Goal: Contribute content

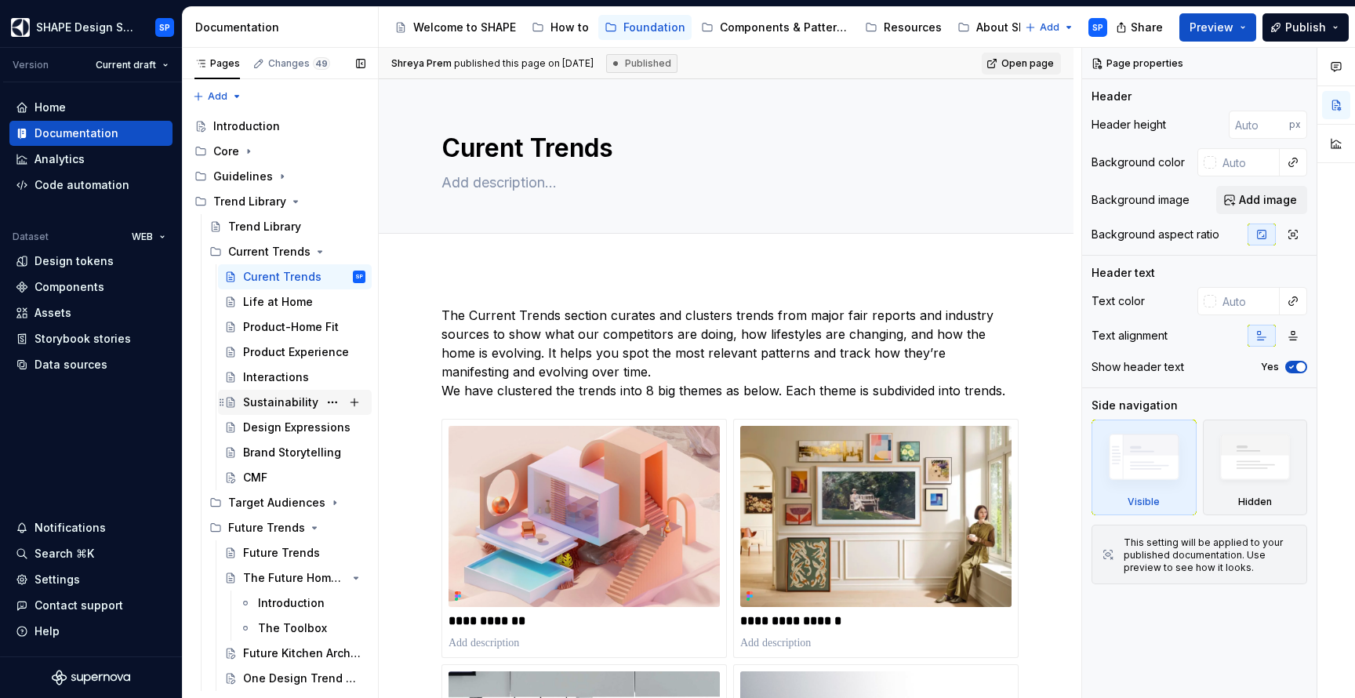
scroll to position [14, 0]
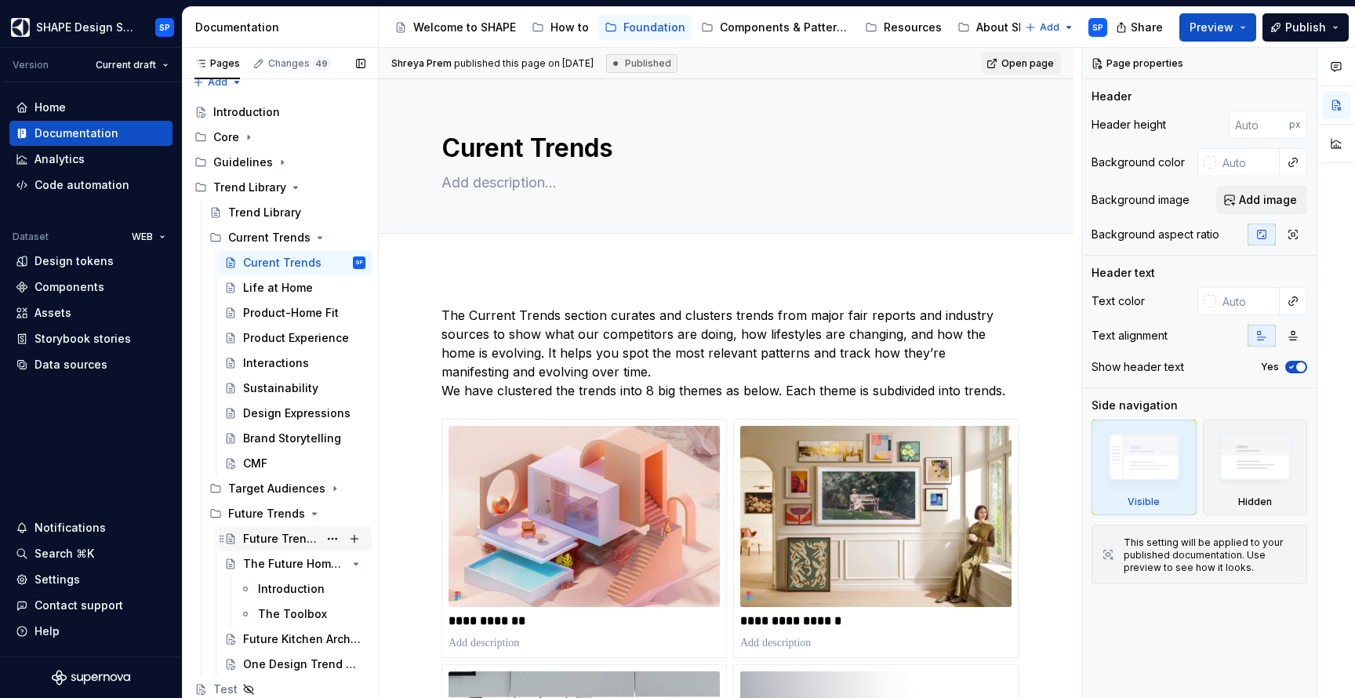
click at [267, 539] on div "Future Trends" at bounding box center [280, 539] width 75 height 16
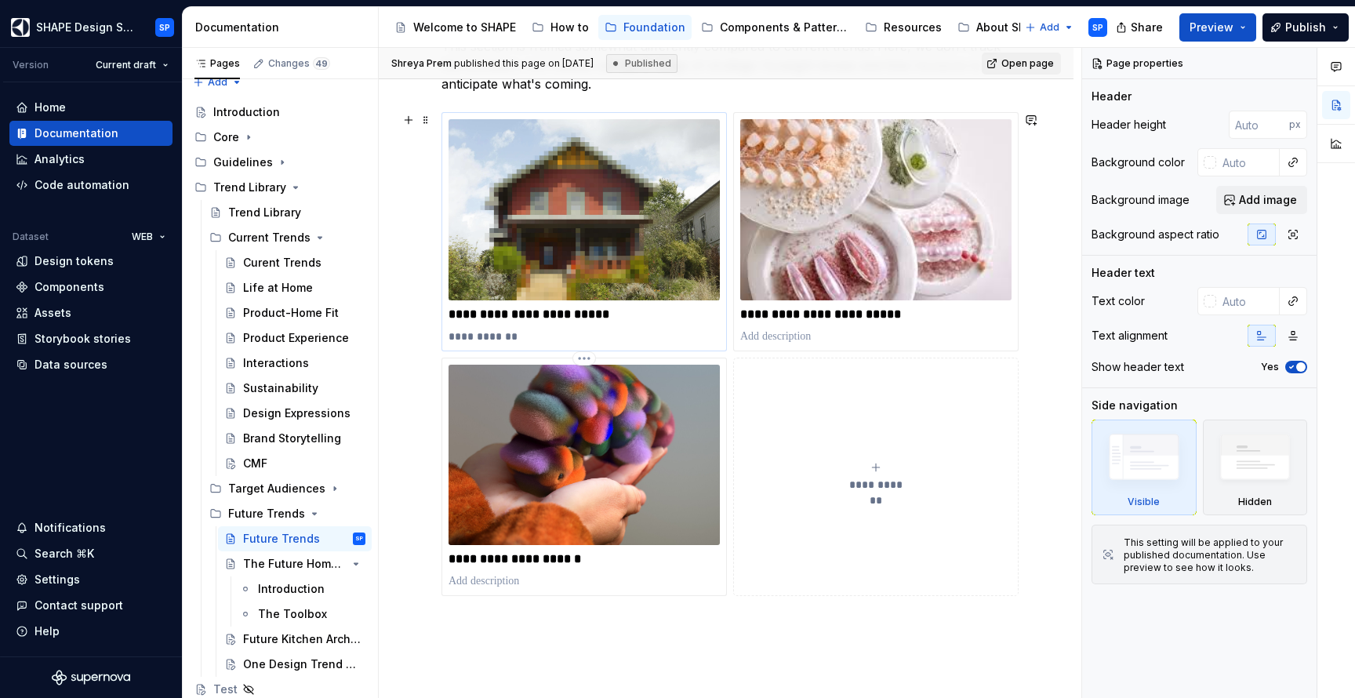
scroll to position [358, 0]
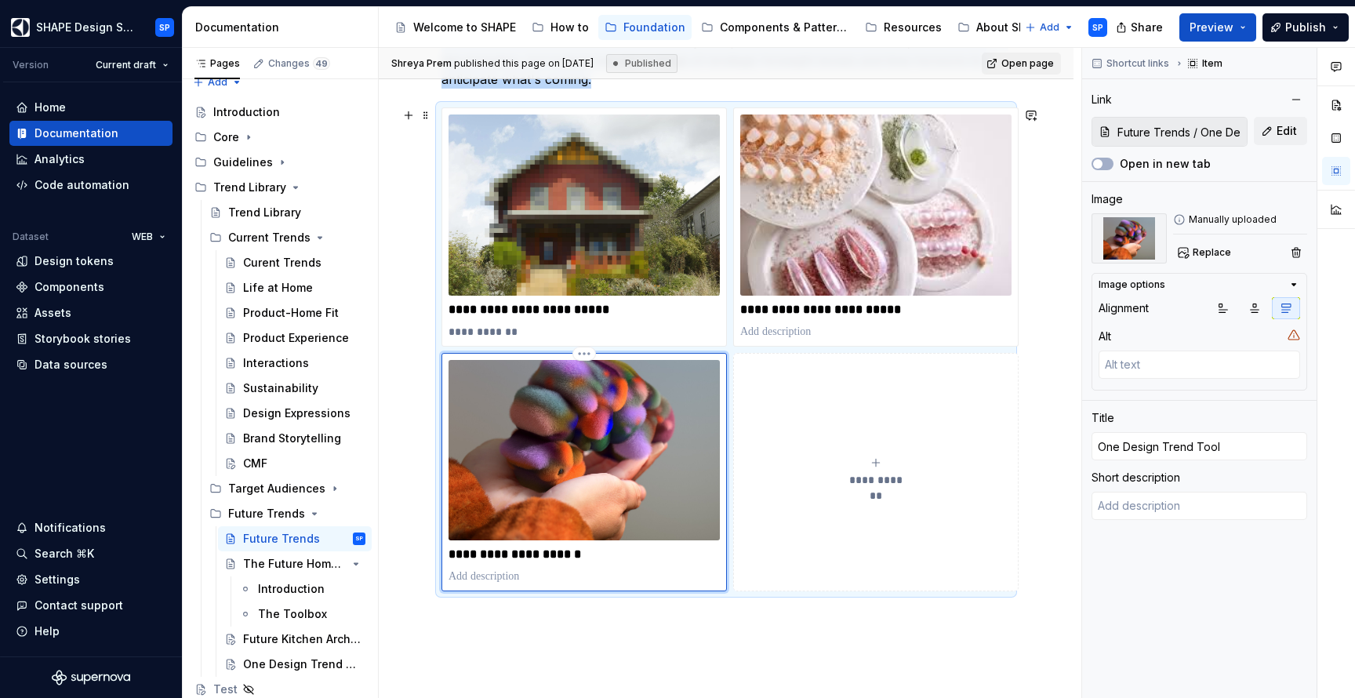
click at [655, 474] on img at bounding box center [583, 450] width 271 height 181
click at [254, 459] on div "CMF" at bounding box center [255, 464] width 24 height 16
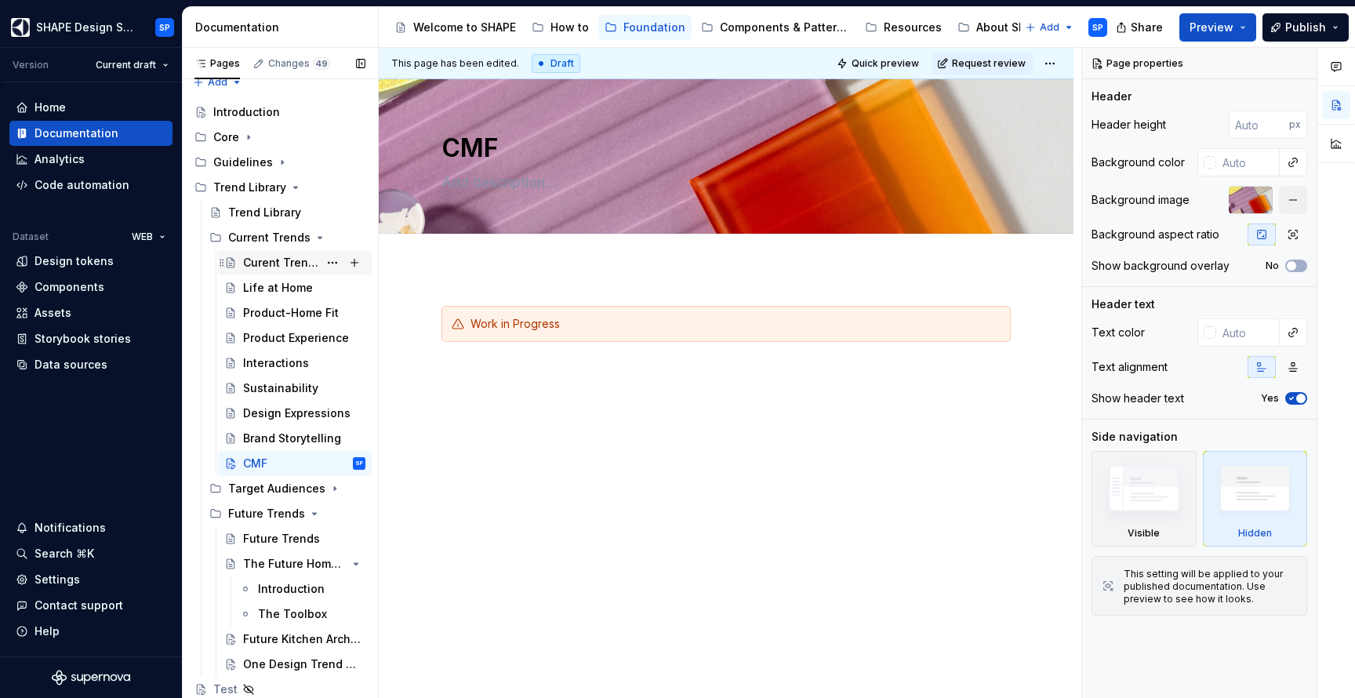
click at [260, 266] on div "Curent Trends" at bounding box center [280, 263] width 75 height 16
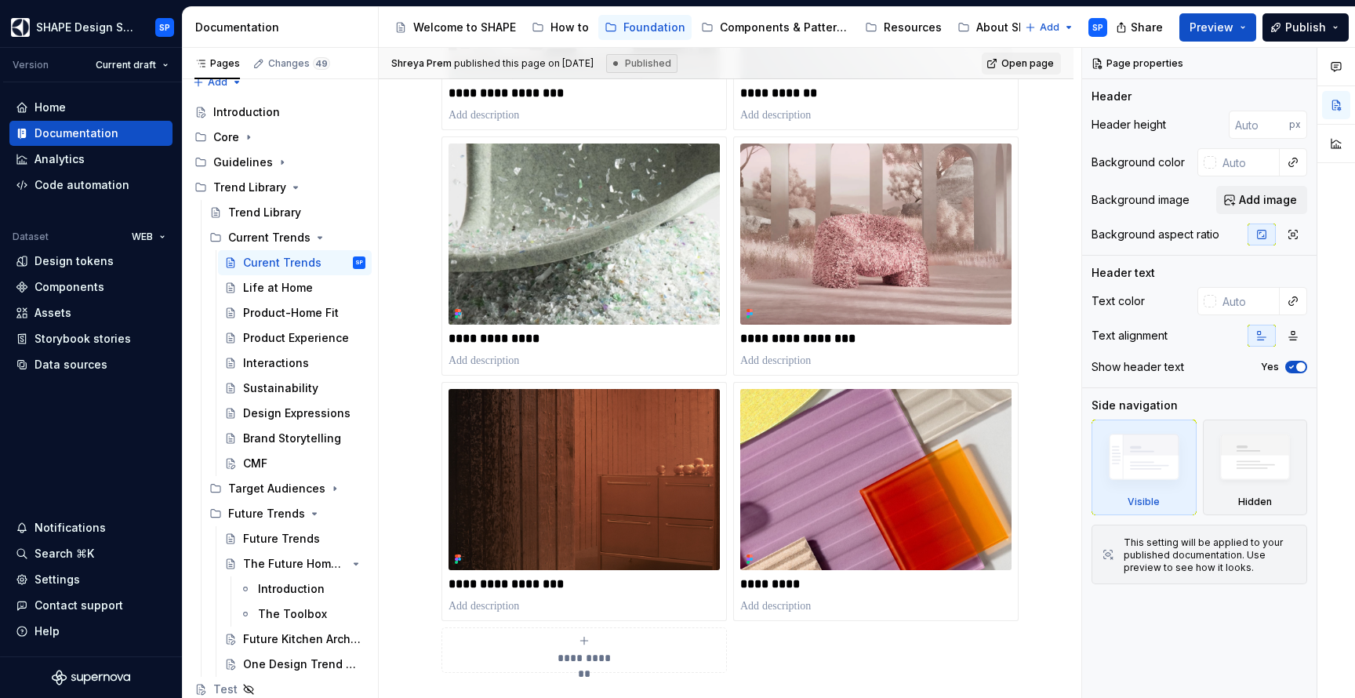
scroll to position [757, 0]
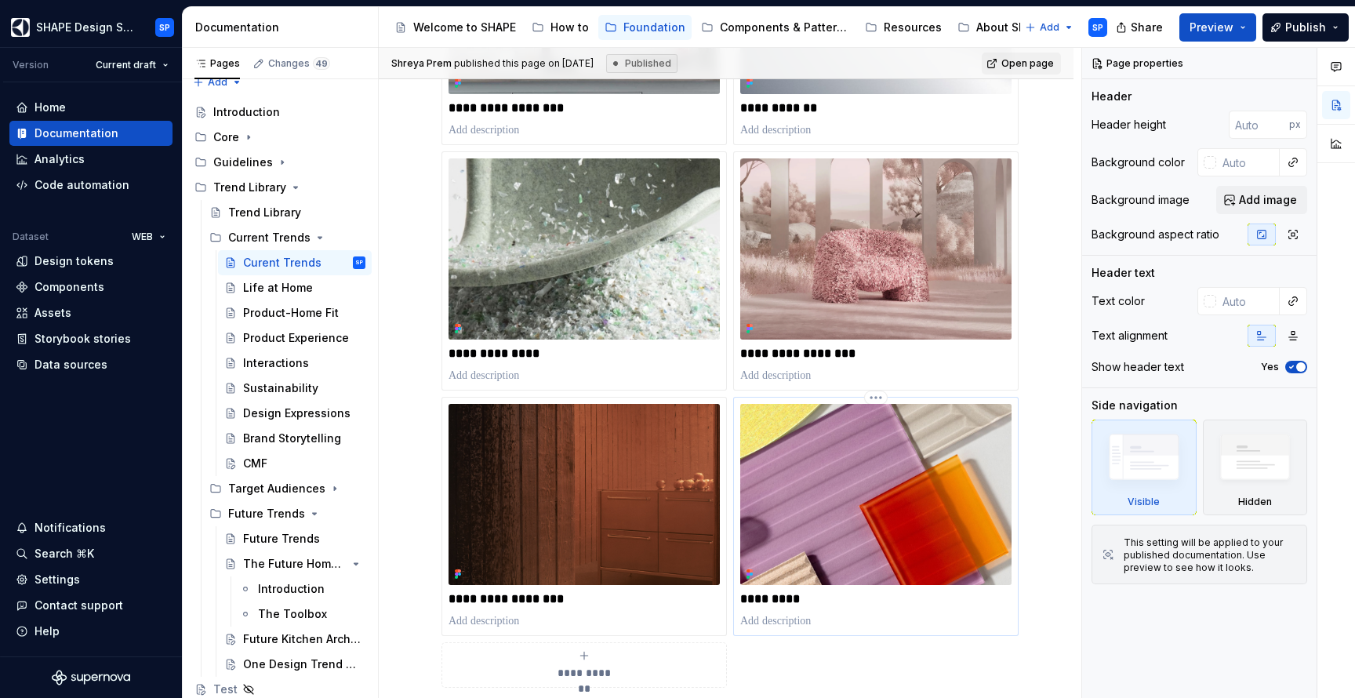
click at [892, 453] on img at bounding box center [875, 494] width 271 height 181
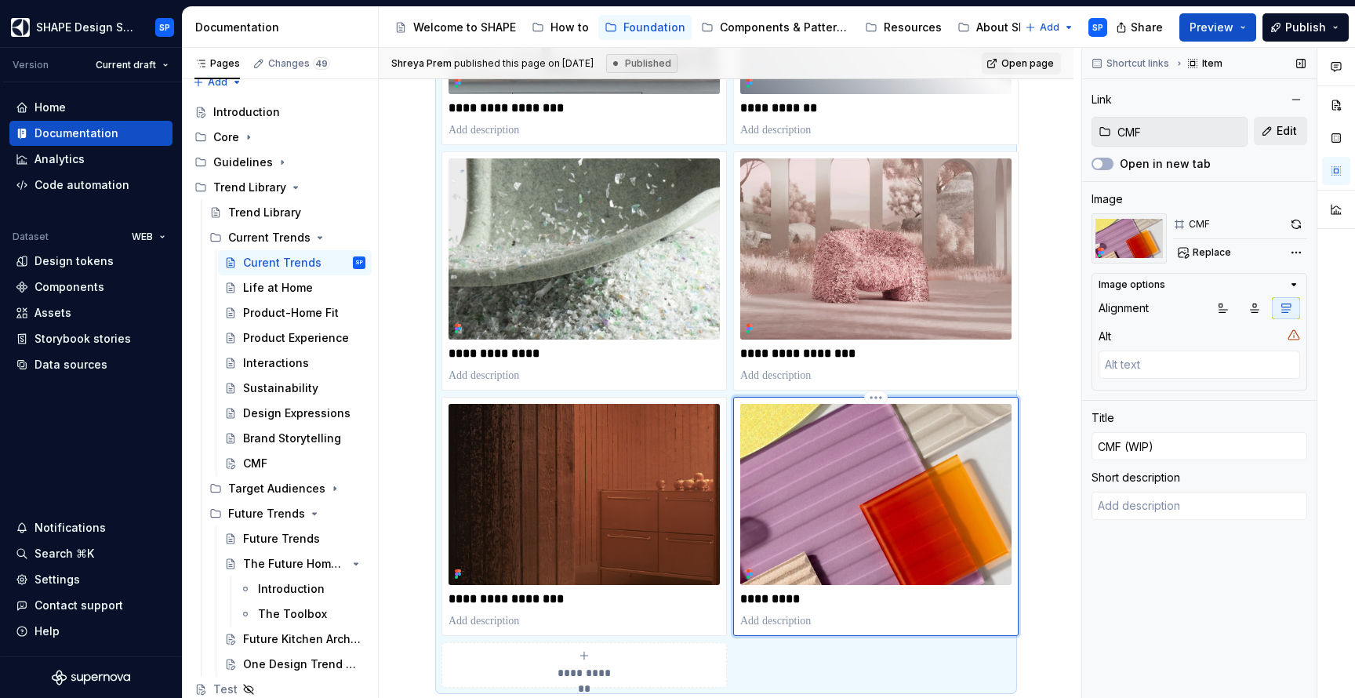
click at [1276, 135] on span "Edit" at bounding box center [1286, 131] width 20 height 16
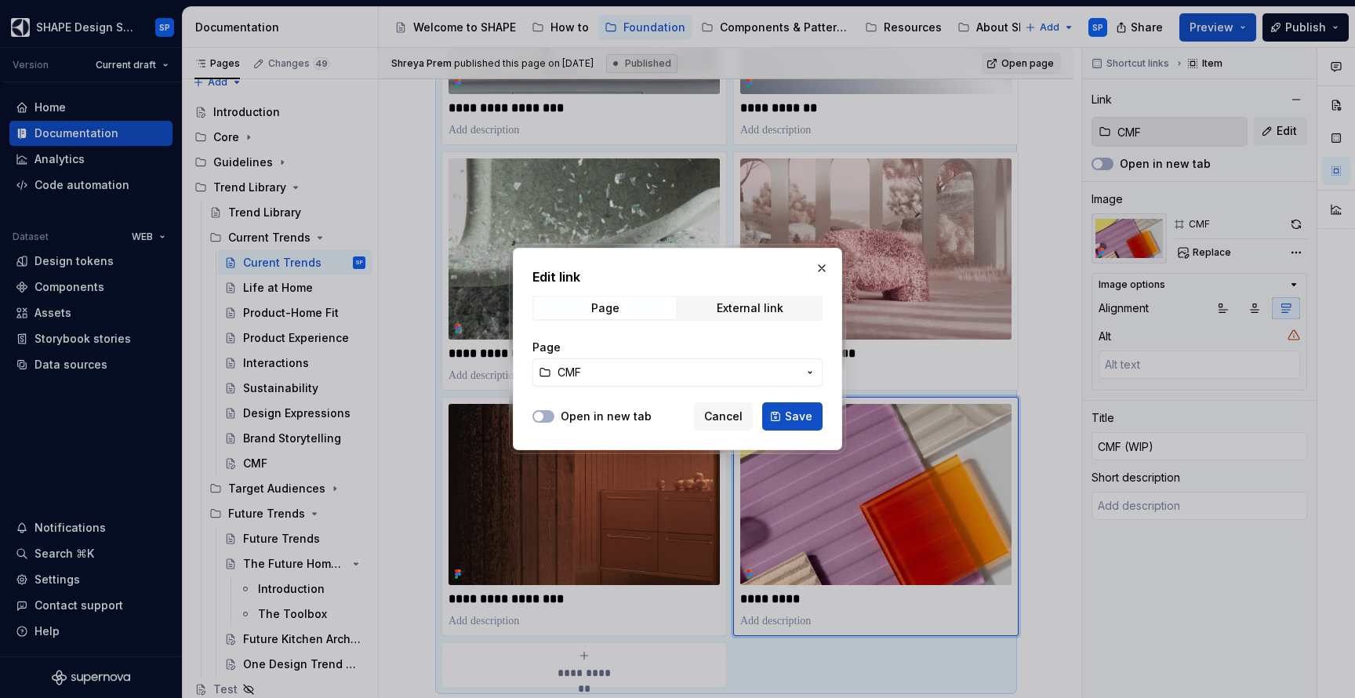
click at [796, 376] on span "CMF" at bounding box center [677, 373] width 240 height 16
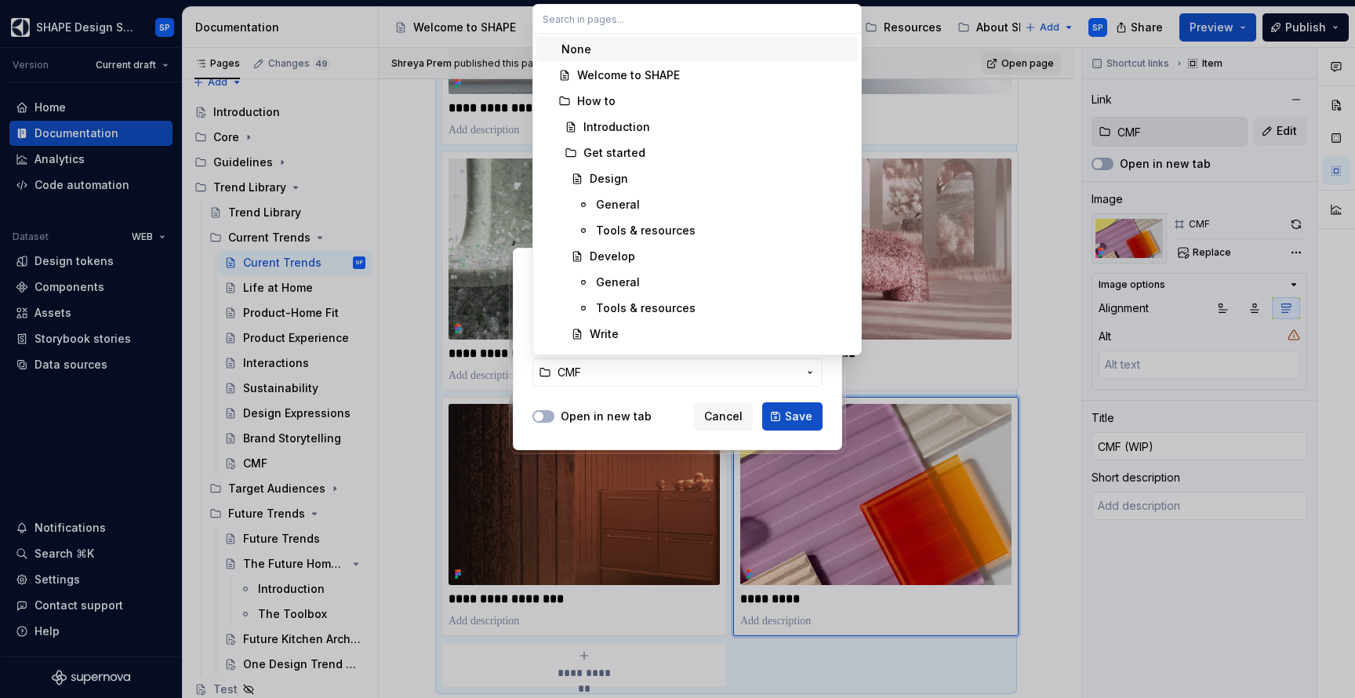
click at [578, 52] on div "None" at bounding box center [576, 50] width 30 height 16
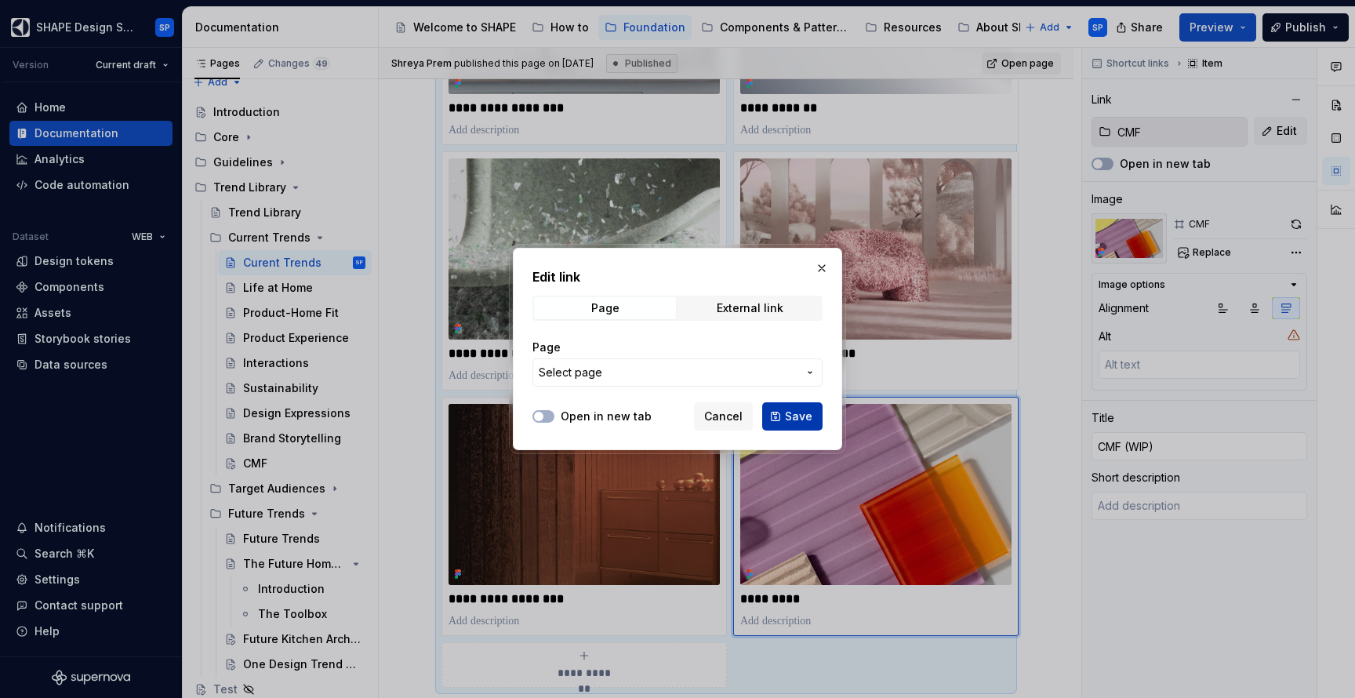
click at [795, 417] on span "Save" at bounding box center [798, 416] width 27 height 16
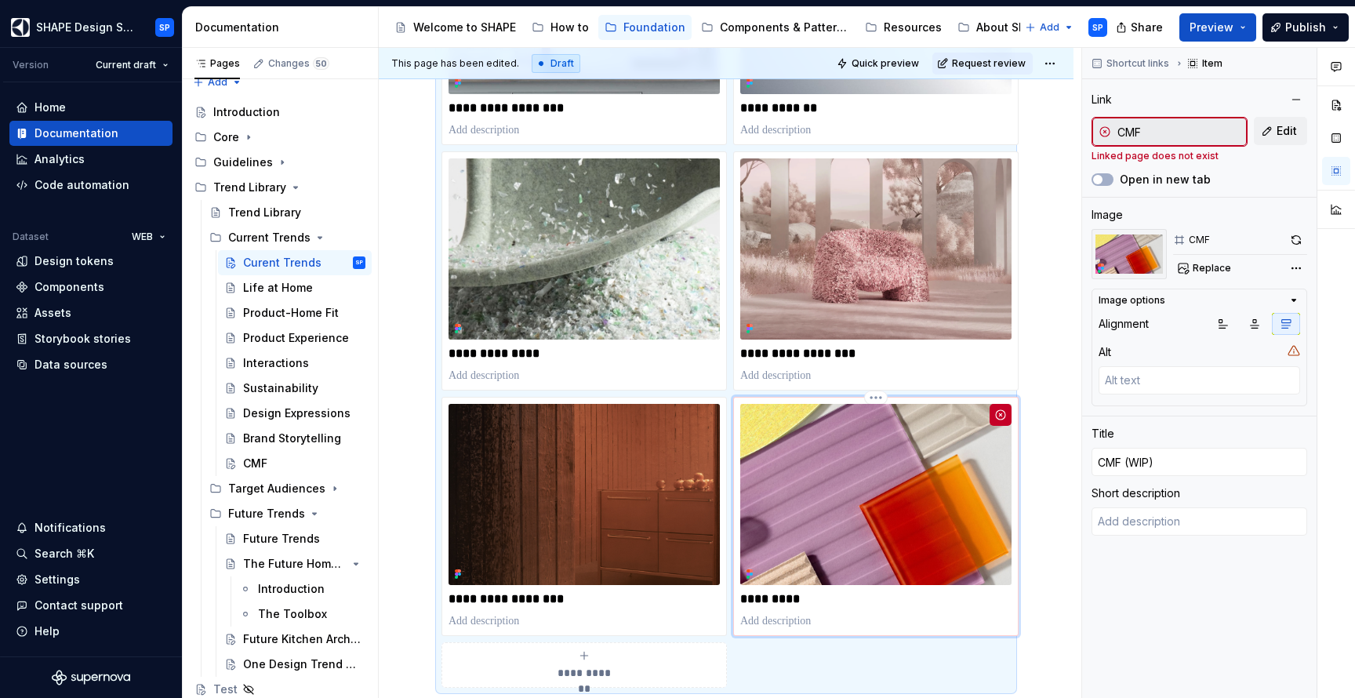
type textarea "*"
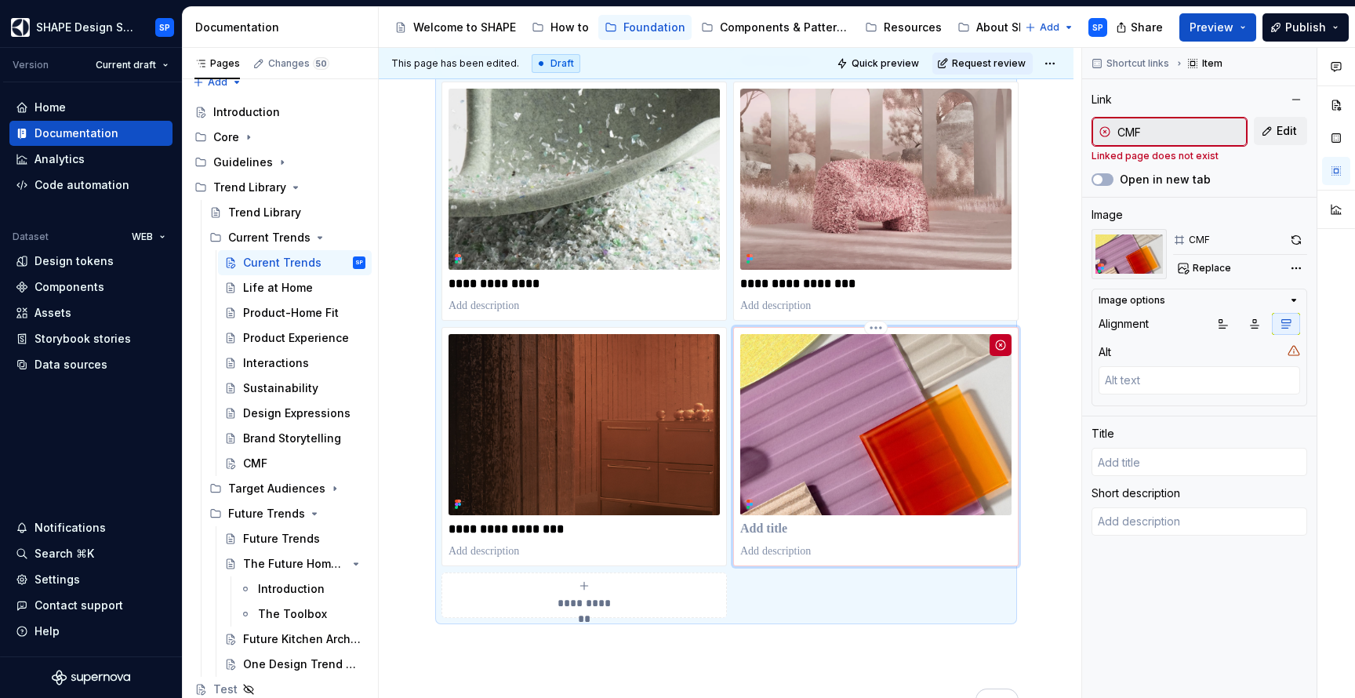
scroll to position [850, 0]
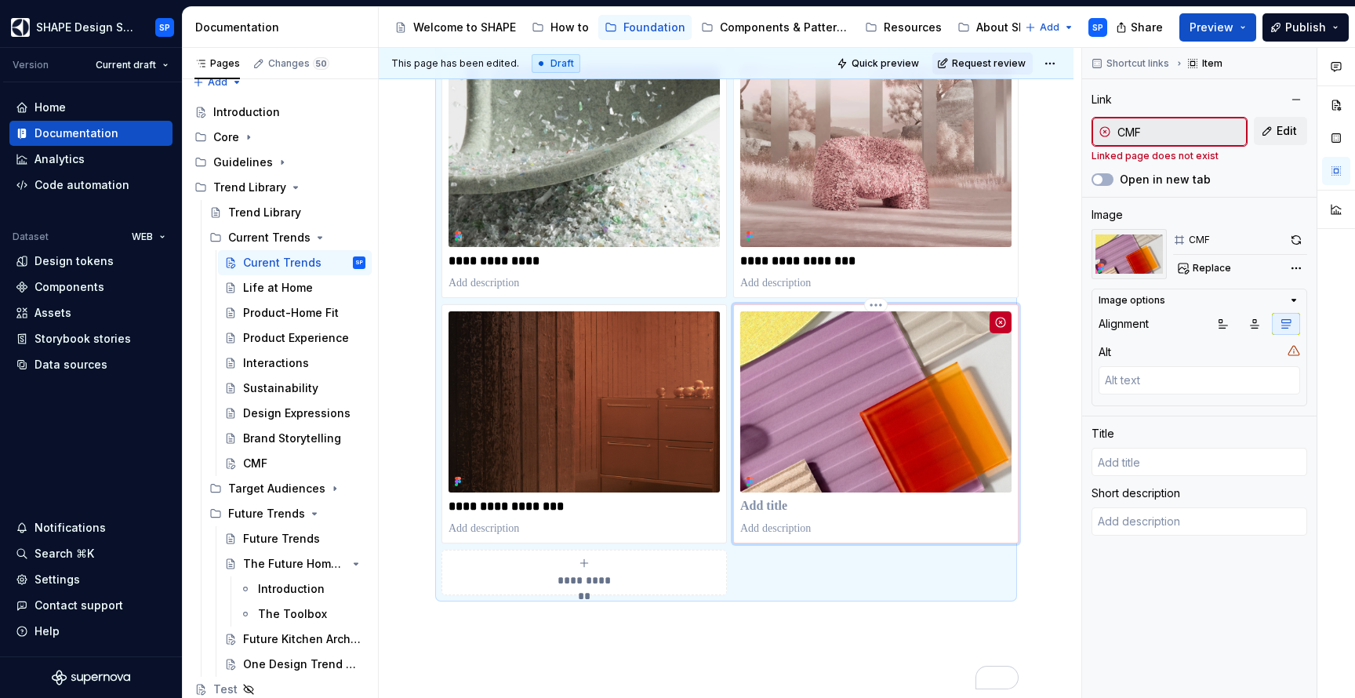
click at [768, 508] on p "To enrich screen reader interactions, please activate Accessibility in Grammarl…" at bounding box center [875, 507] width 271 height 16
type textarea "*"
type input "C"
type textarea "*"
type input "CM"
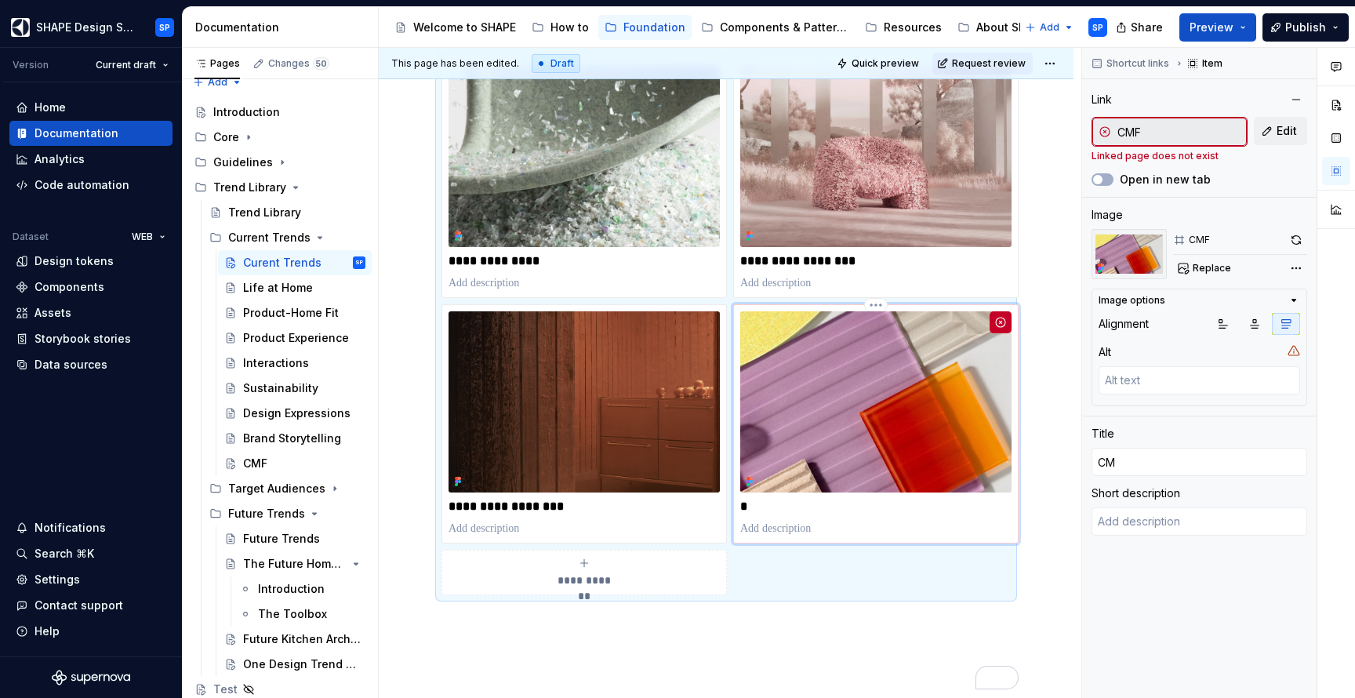
type textarea "*"
type input "CMF"
click at [818, 617] on p "To enrich screen reader interactions, please activate Accessibility in Grammarl…" at bounding box center [725, 623] width 569 height 19
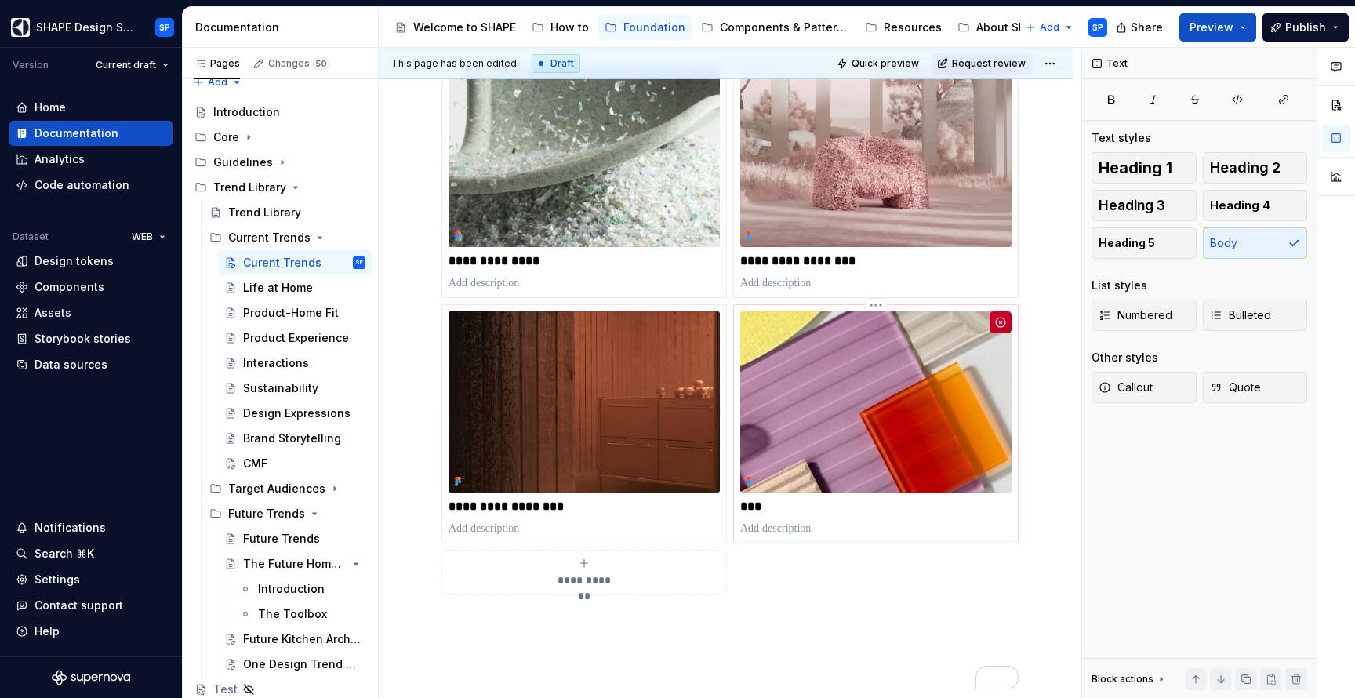
click at [815, 510] on p "***" at bounding box center [875, 507] width 271 height 16
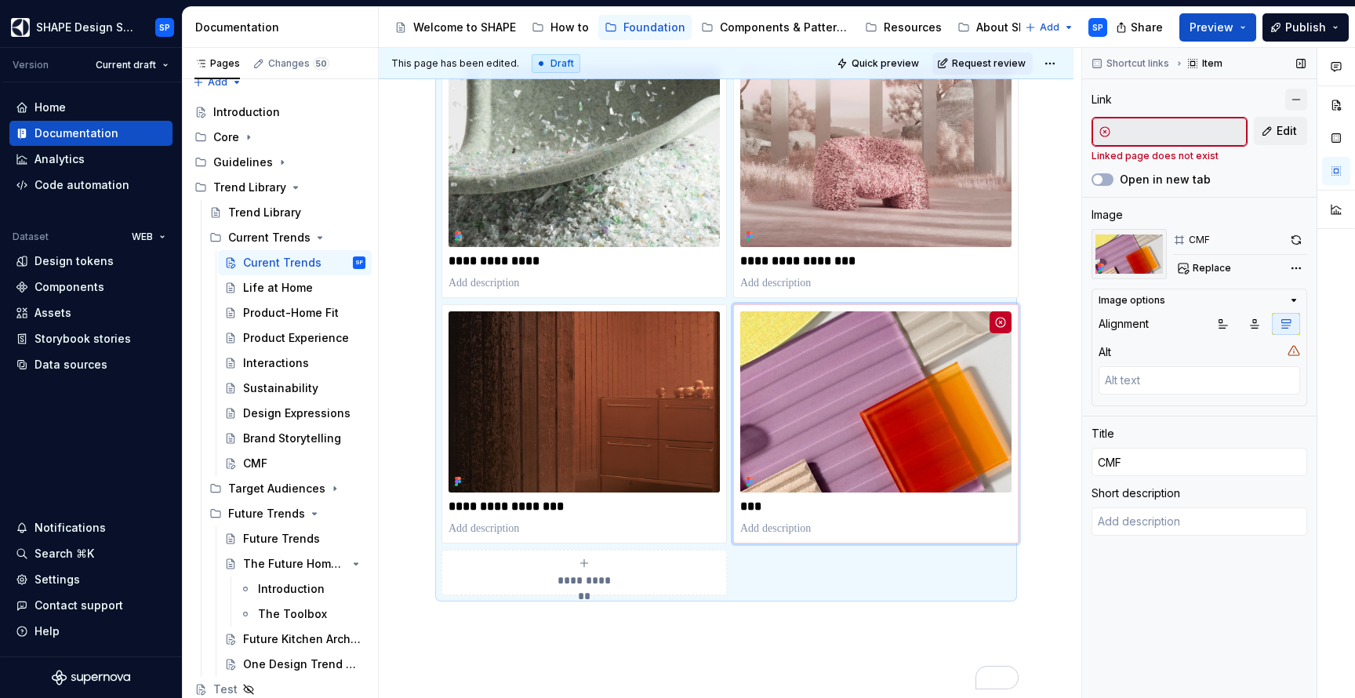
click at [1290, 96] on button "button" at bounding box center [1296, 100] width 22 height 22
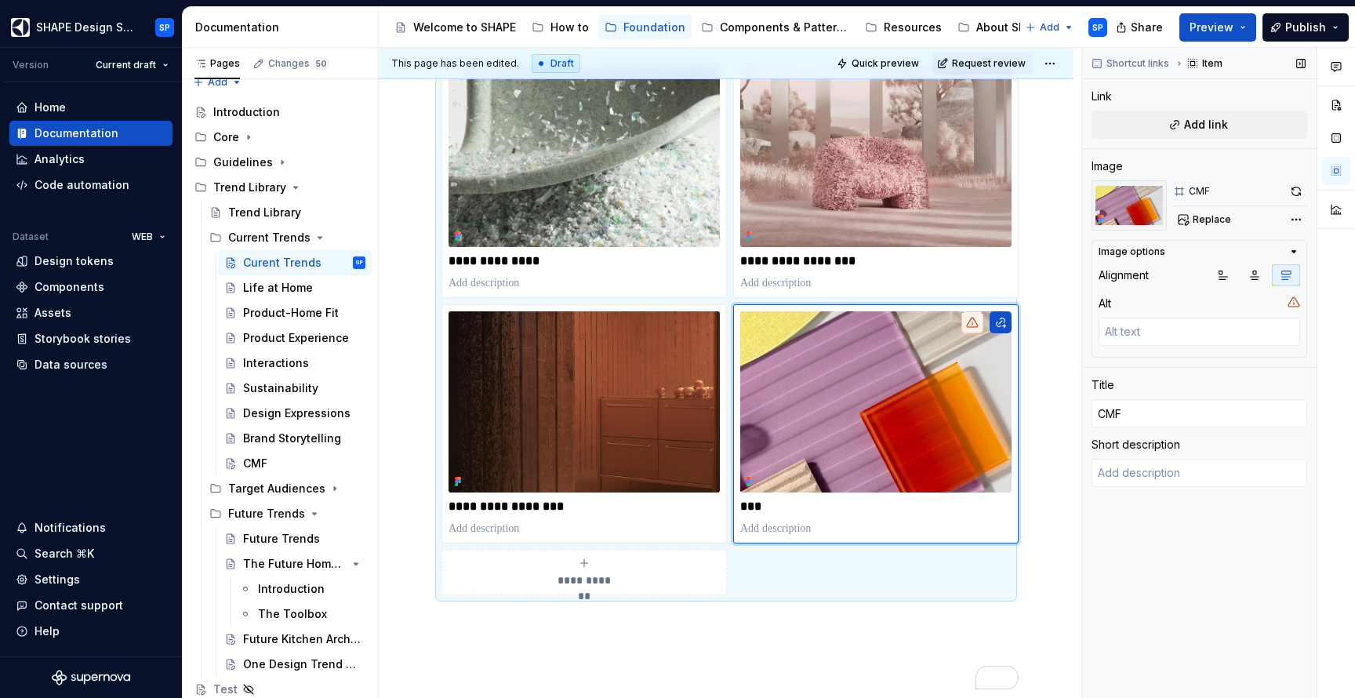
type textarea "*"
click at [803, 500] on p "To enrich screen reader interactions, please activate Accessibility in Grammarl…" at bounding box center [875, 507] width 271 height 16
type textarea "*"
type input "<"
type textarea "*"
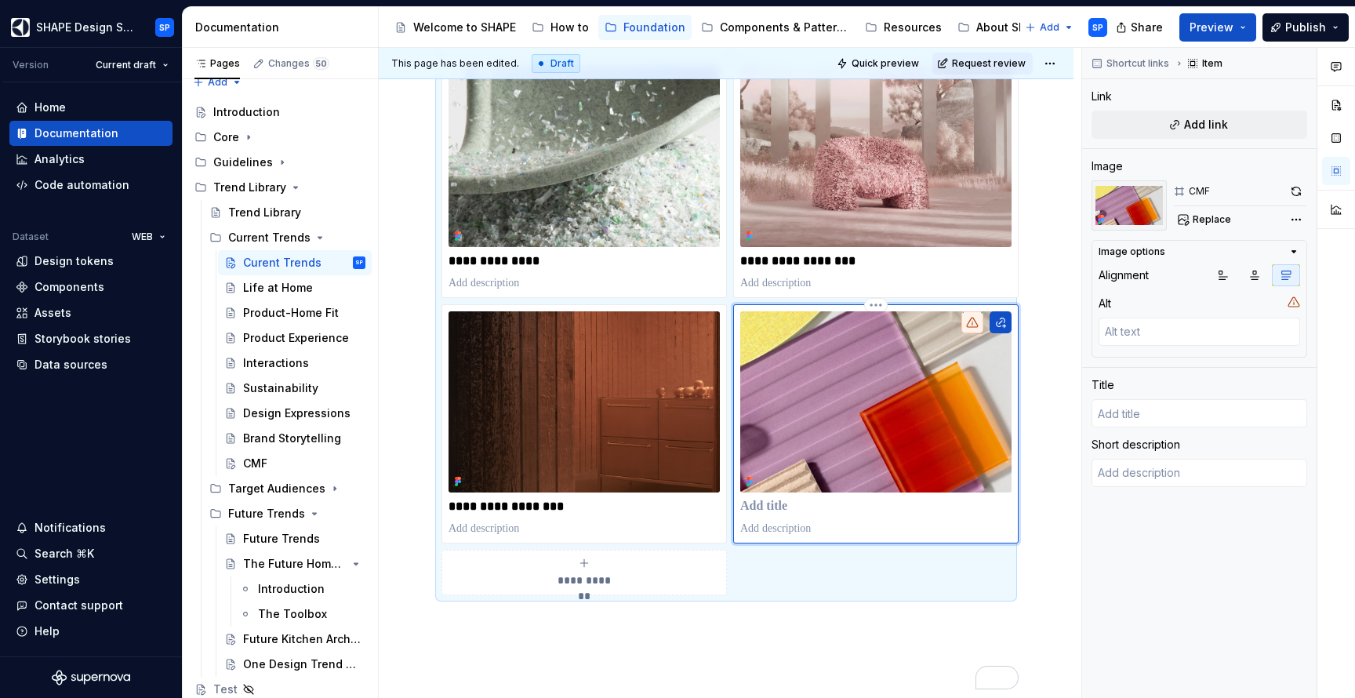
type textarea "*"
type input "C"
type textarea "*"
type input "CM"
type textarea "*"
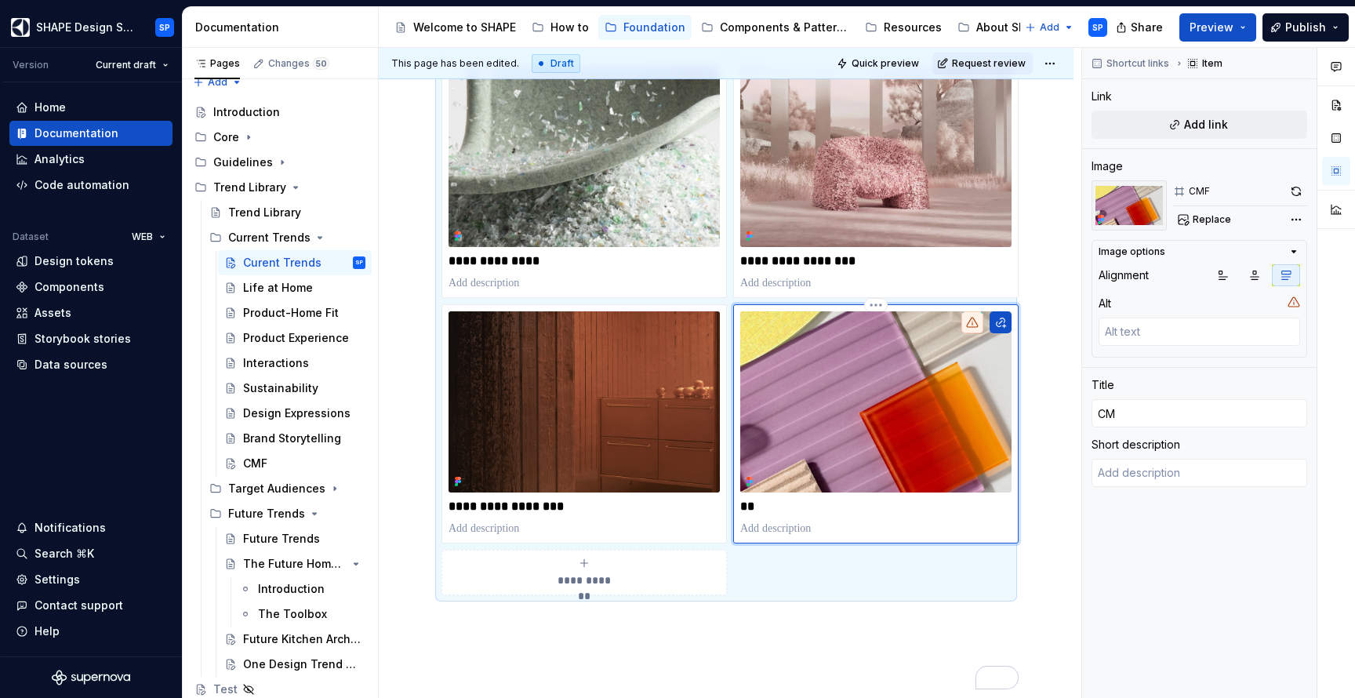
type input "CMF"
type textarea "*"
type input "CMF"
type textarea "*"
type input "CMF ("
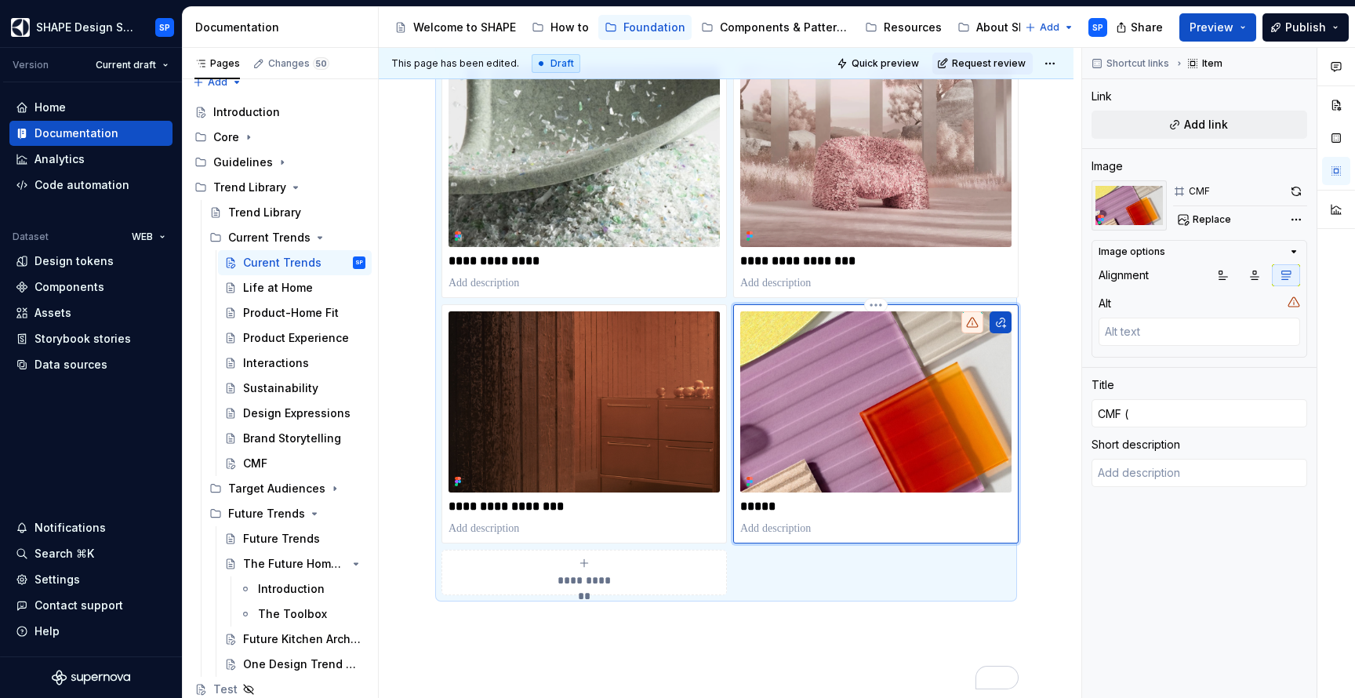
type textarea "*"
type input "CMF (W"
type textarea "*"
type input "CMF (WU"
type textarea "*"
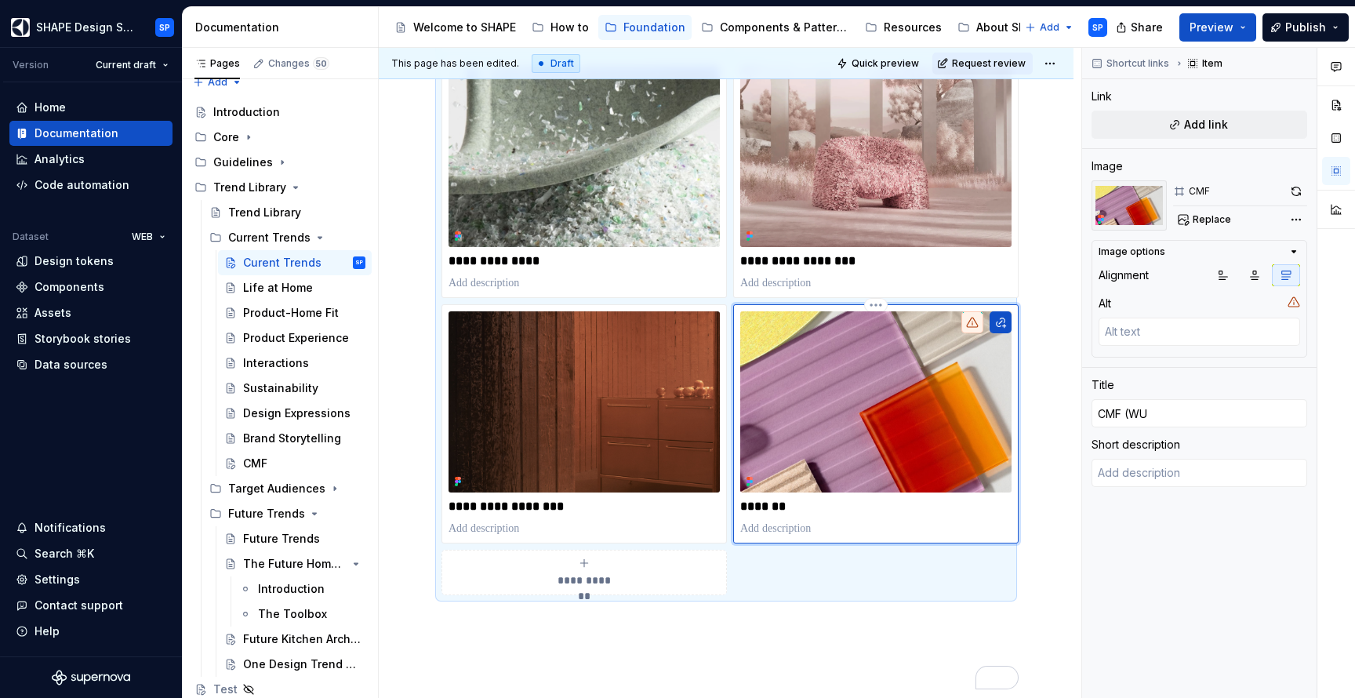
type input "CMF (W"
type textarea "*"
type input "CMF ([GEOGRAPHIC_DATA]"
type textarea "*"
type input "CMF (WIP"
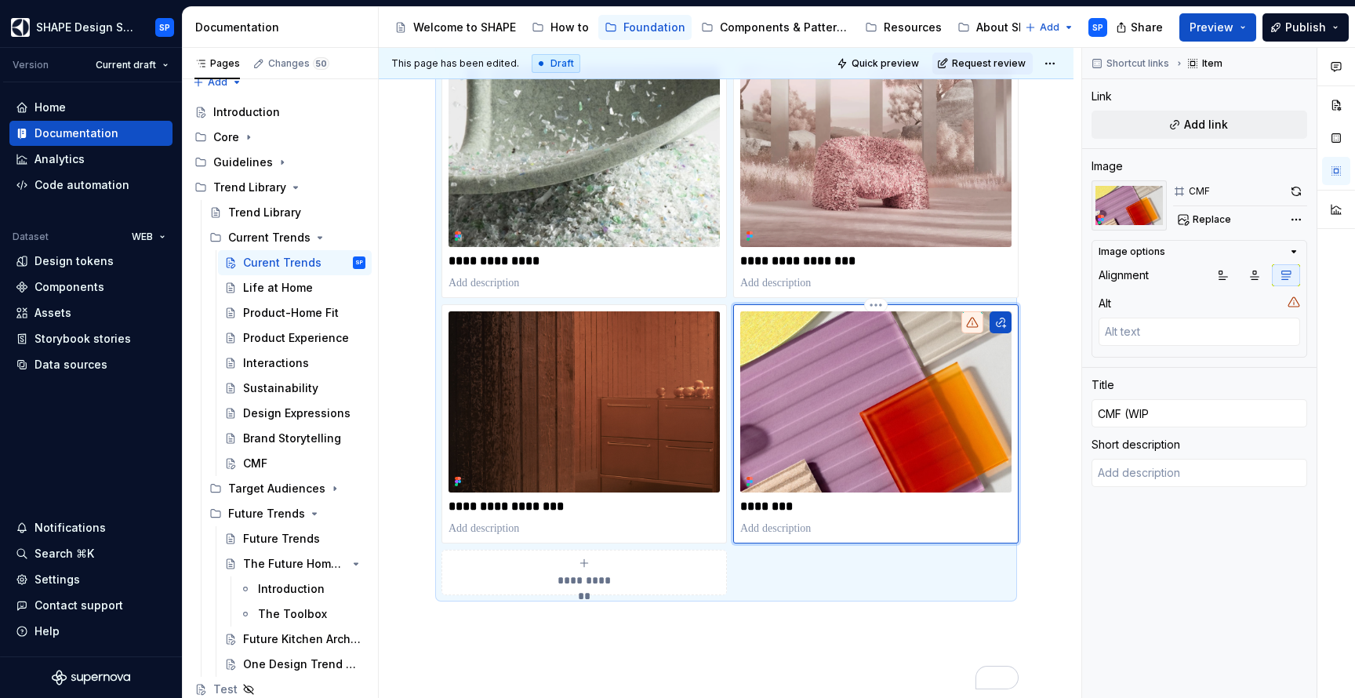
type textarea "*"
type input "CMF (WIP)"
click at [686, 648] on p "To enrich screen reader interactions, please activate Accessibility in Grammarl…" at bounding box center [725, 651] width 569 height 19
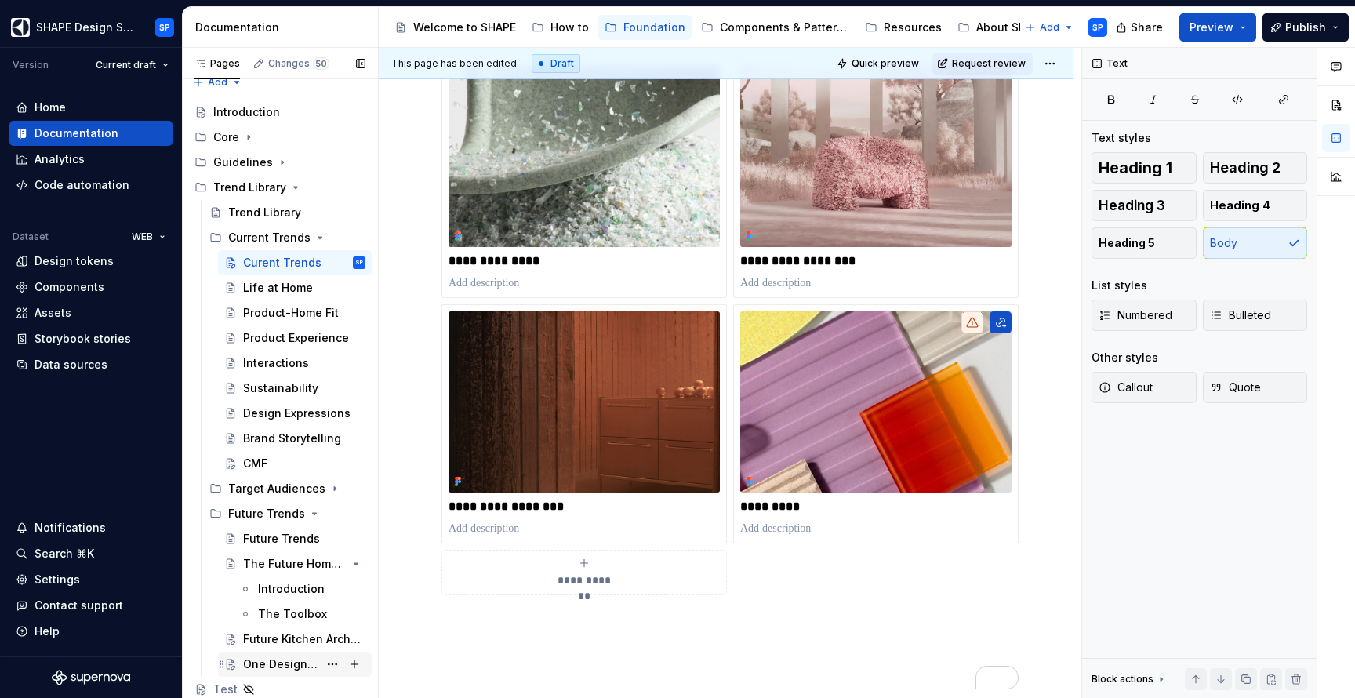
click at [300, 663] on div "One Design Trend Tool" at bounding box center [280, 664] width 75 height 16
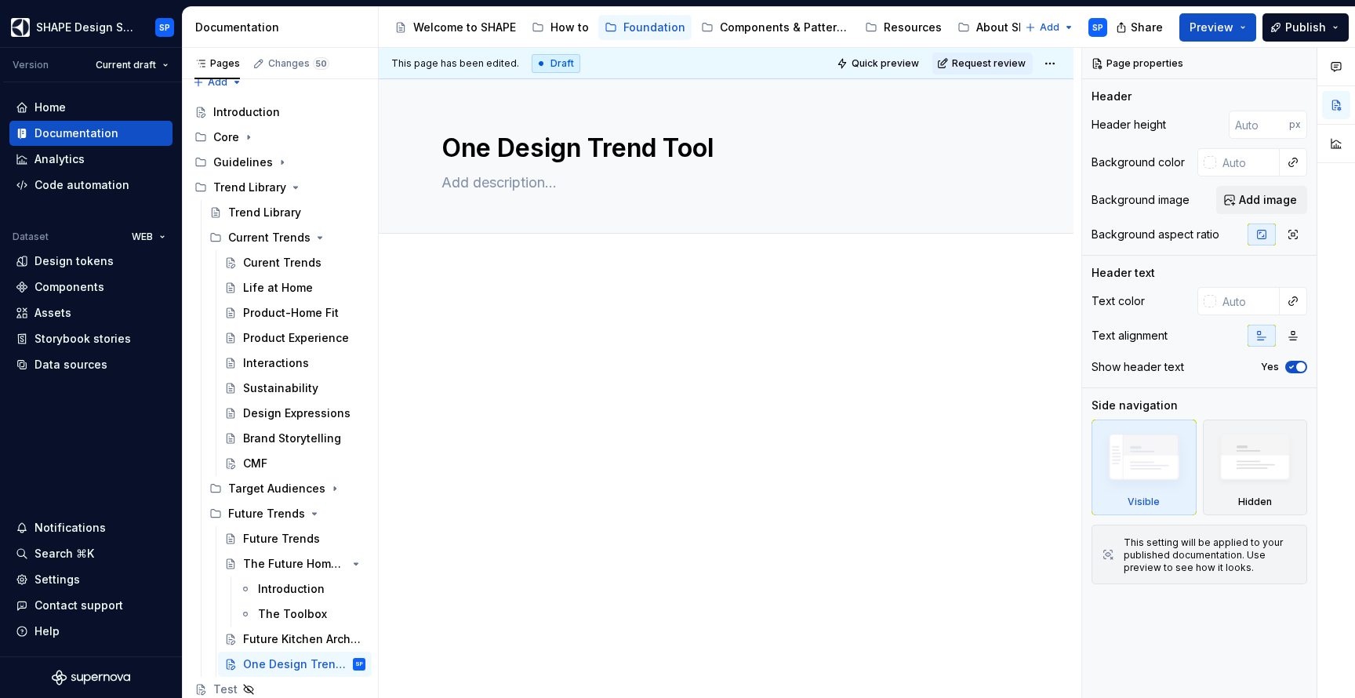
click at [424, 283] on div at bounding box center [726, 430] width 695 height 325
type textarea "*"
